Goal: Transaction & Acquisition: Purchase product/service

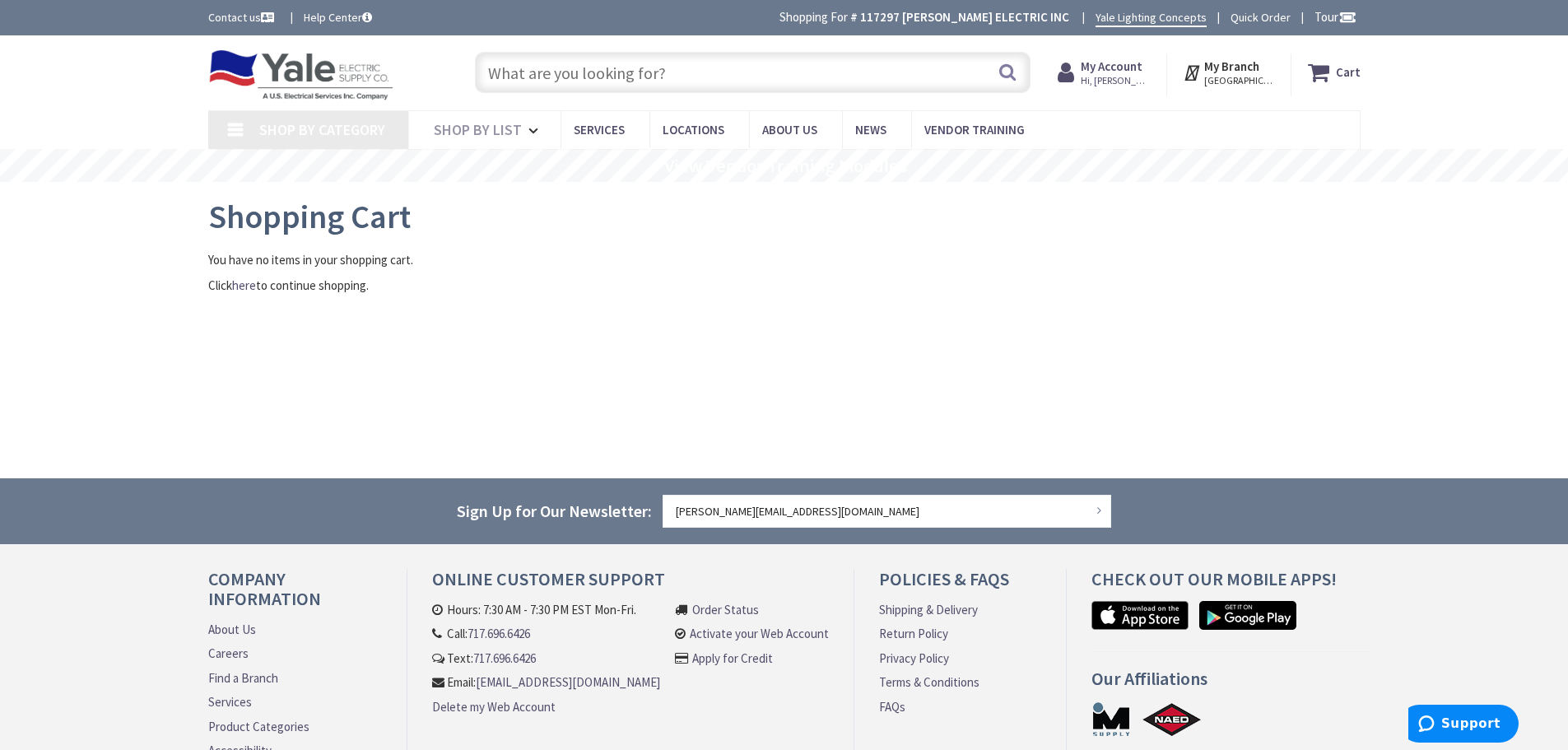
click at [481, 63] on input "text" at bounding box center [753, 73] width 556 height 41
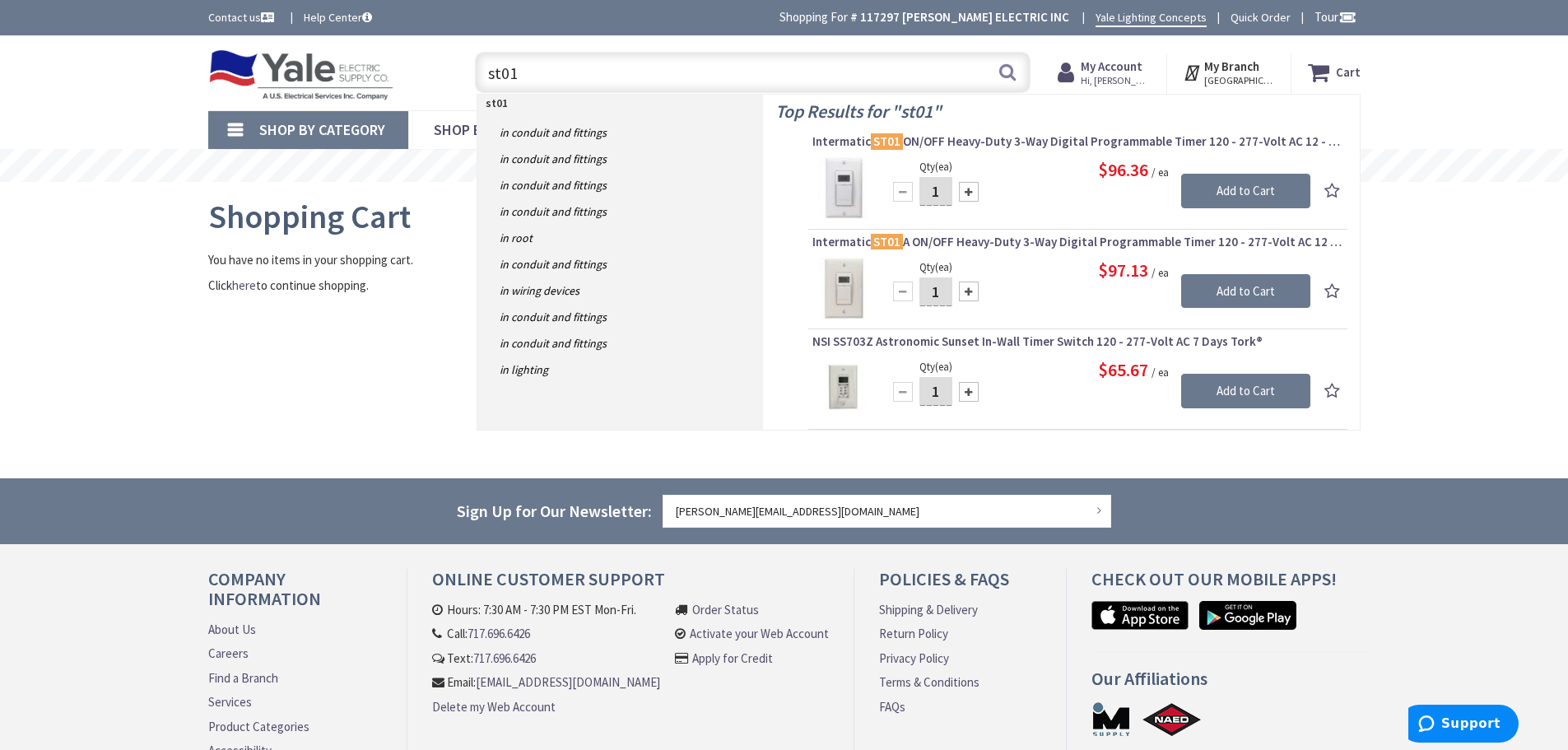
type input "st01"
